Goal: Information Seeking & Learning: Learn about a topic

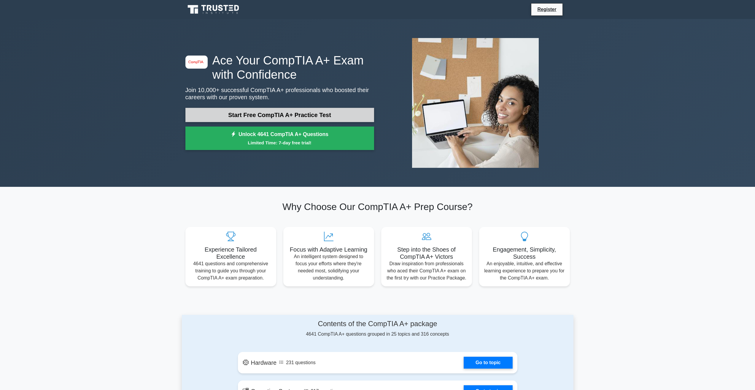
click at [244, 114] on link "Start Free CompTIA A+ Practice Test" at bounding box center [279, 115] width 189 height 14
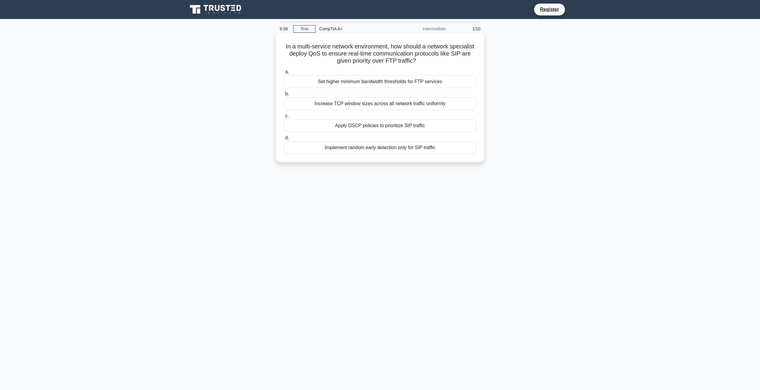
click at [348, 101] on div "Increase TCP window sizes across all network traffic uniformly" at bounding box center [380, 103] width 192 height 12
click at [284, 96] on input "b. Increase TCP window sizes across all network traffic uniformly" at bounding box center [284, 94] width 0 height 4
click at [395, 147] on div "Defragment the hard drive" at bounding box center [380, 147] width 192 height 12
click at [284, 140] on input "d. Defragment the hard drive" at bounding box center [284, 138] width 0 height 4
click at [384, 82] on div "Examine if recent software installations coincide with the rebooting issue" at bounding box center [380, 81] width 192 height 12
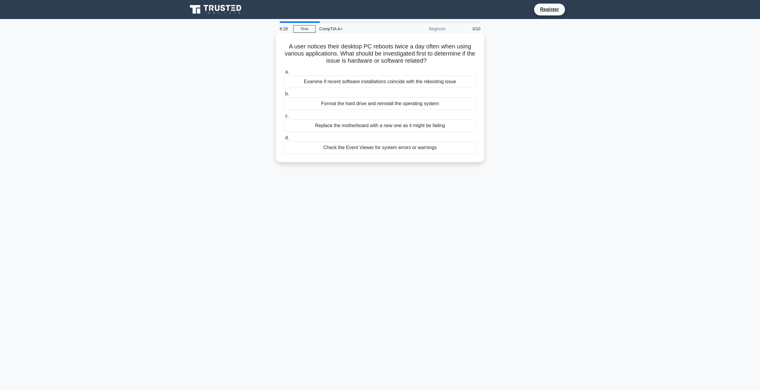
click at [284, 74] on input "a. Examine if recent software installations coincide with the rebooting issue" at bounding box center [284, 72] width 0 height 4
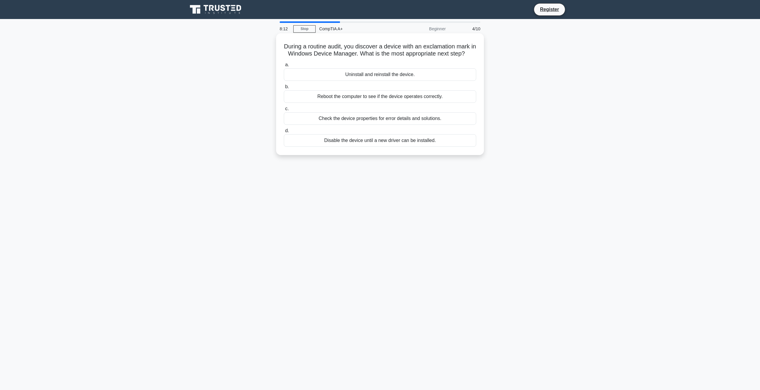
click at [360, 125] on div "Check the device properties for error details and solutions." at bounding box center [380, 118] width 192 height 12
click at [284, 111] on input "c. Check the device properties for error details and solutions." at bounding box center [284, 109] width 0 height 4
click at [400, 73] on div "Roll back the recently updated driver to the previous version." at bounding box center [380, 74] width 192 height 12
click at [284, 67] on input "a. Roll back the recently updated driver to the previous version." at bounding box center [284, 65] width 0 height 4
click at [393, 73] on div "To monitor and control running processes" at bounding box center [380, 74] width 192 height 12
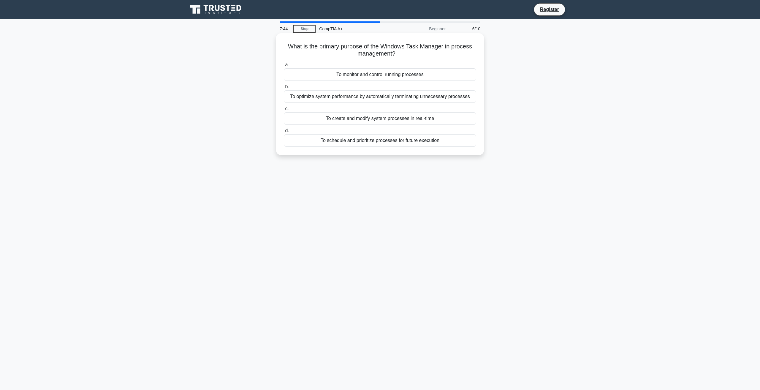
click at [284, 67] on input "a. To monitor and control running processes" at bounding box center [284, 65] width 0 height 4
click at [404, 103] on div "Fiber optic cables" at bounding box center [380, 96] width 192 height 12
click at [284, 89] on input "b. Fiber optic cables" at bounding box center [284, 87] width 0 height 4
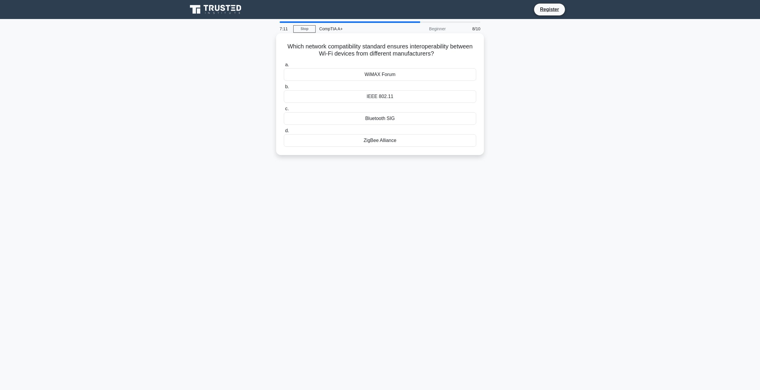
click at [405, 97] on div "IEEE 802.11" at bounding box center [380, 96] width 192 height 12
click at [284, 89] on input "b. IEEE 802.11" at bounding box center [284, 87] width 0 height 4
click at [382, 77] on div "Lower latency and faster data transmission" at bounding box center [380, 74] width 192 height 12
click at [284, 67] on input "a. Lower latency and faster data transmission" at bounding box center [284, 65] width 0 height 4
click at [374, 95] on div "Graphics card" at bounding box center [380, 96] width 192 height 12
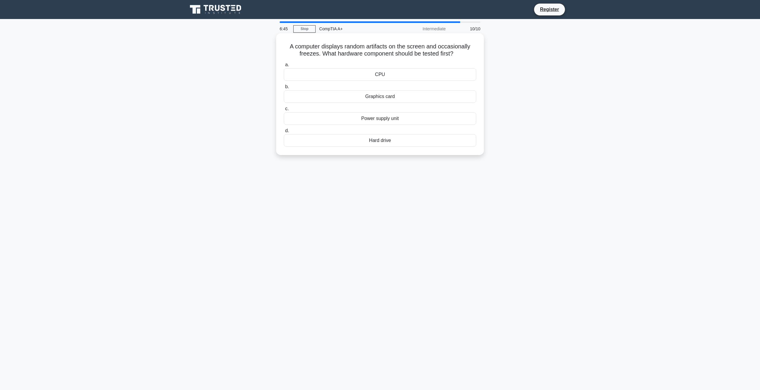
click at [284, 89] on input "b. Graphics card" at bounding box center [284, 87] width 0 height 4
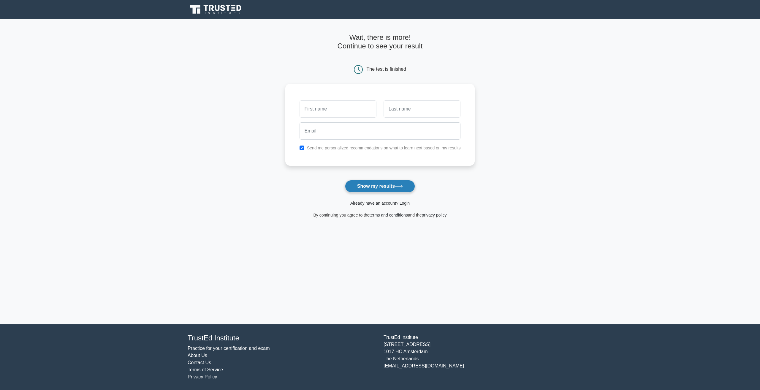
click at [380, 180] on button "Show my results" at bounding box center [380, 186] width 70 height 12
click at [347, 106] on input "text" at bounding box center [337, 107] width 77 height 17
type input "Akino Brien"
click at [432, 96] on div at bounding box center [422, 107] width 84 height 22
click at [435, 96] on div at bounding box center [422, 107] width 84 height 22
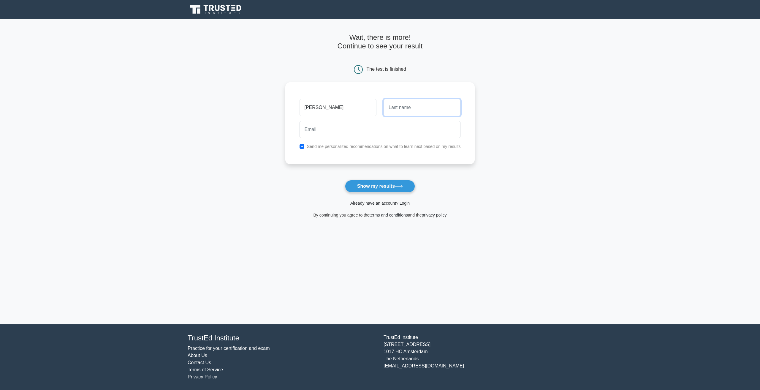
click at [436, 106] on input "text" at bounding box center [421, 107] width 77 height 17
type input "Reyes"
click at [401, 129] on input "email" at bounding box center [379, 129] width 161 height 17
type input "dicescholar1@gmail.com"
click at [381, 181] on button "Show my results" at bounding box center [380, 186] width 70 height 12
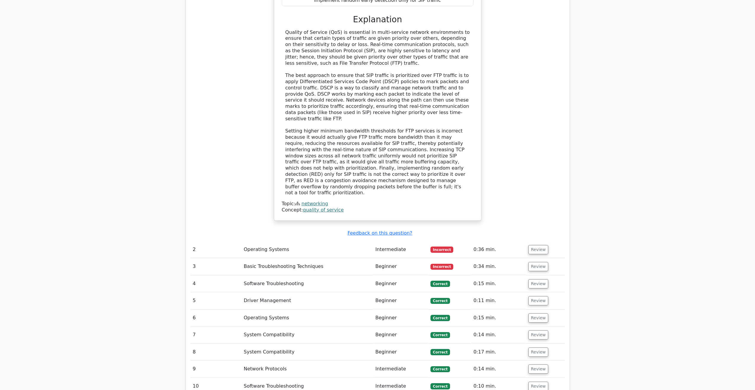
scroll to position [683, 0]
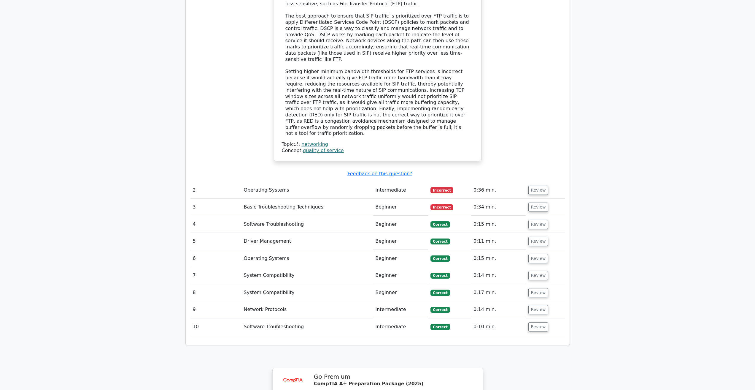
click at [378, 182] on td "Intermediate" at bounding box center [400, 190] width 55 height 17
click at [531, 185] on button "Review" at bounding box center [539, 189] width 20 height 9
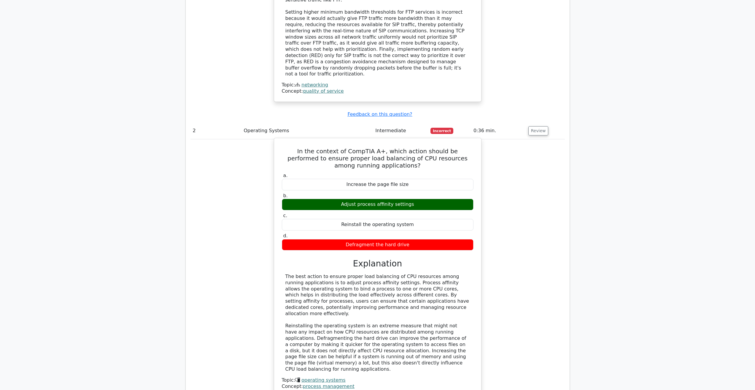
scroll to position [831, 0]
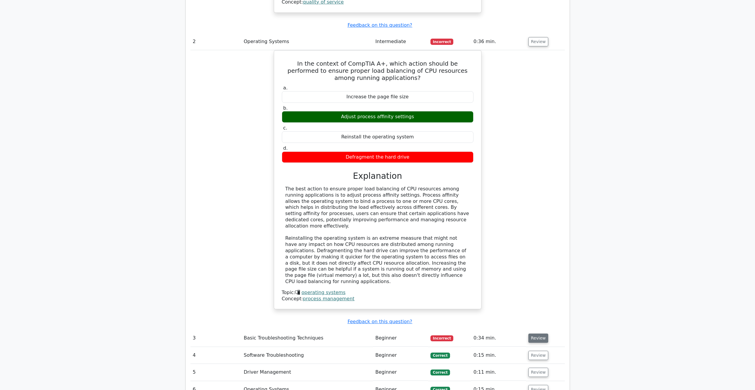
click at [534, 333] on button "Review" at bounding box center [539, 337] width 20 height 9
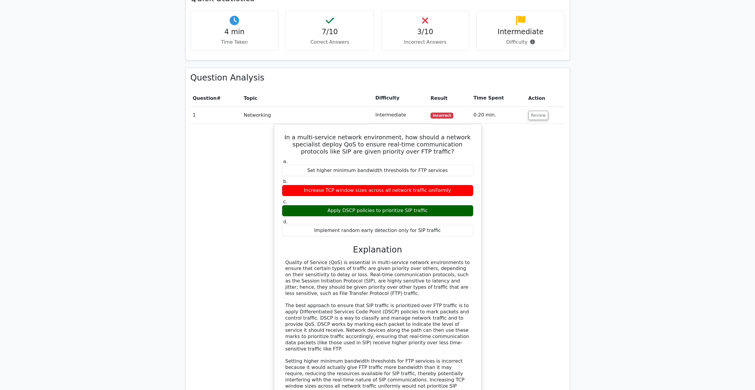
scroll to position [0, 0]
